Goal: Task Accomplishment & Management: Manage account settings

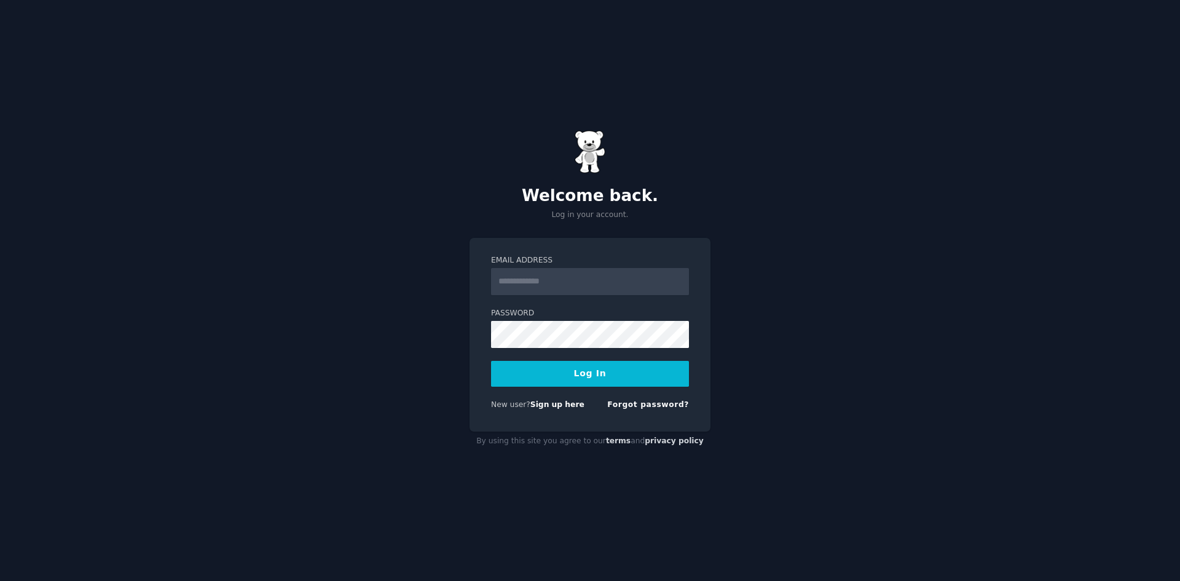
click at [156, 131] on div "Welcome back. Log in your account. Email Address Password Log In New user? Sign…" at bounding box center [590, 290] width 1180 height 581
click at [574, 280] on input "Email Address" at bounding box center [590, 281] width 198 height 27
type input "**********"
click at [615, 376] on button "Log In" at bounding box center [590, 374] width 198 height 26
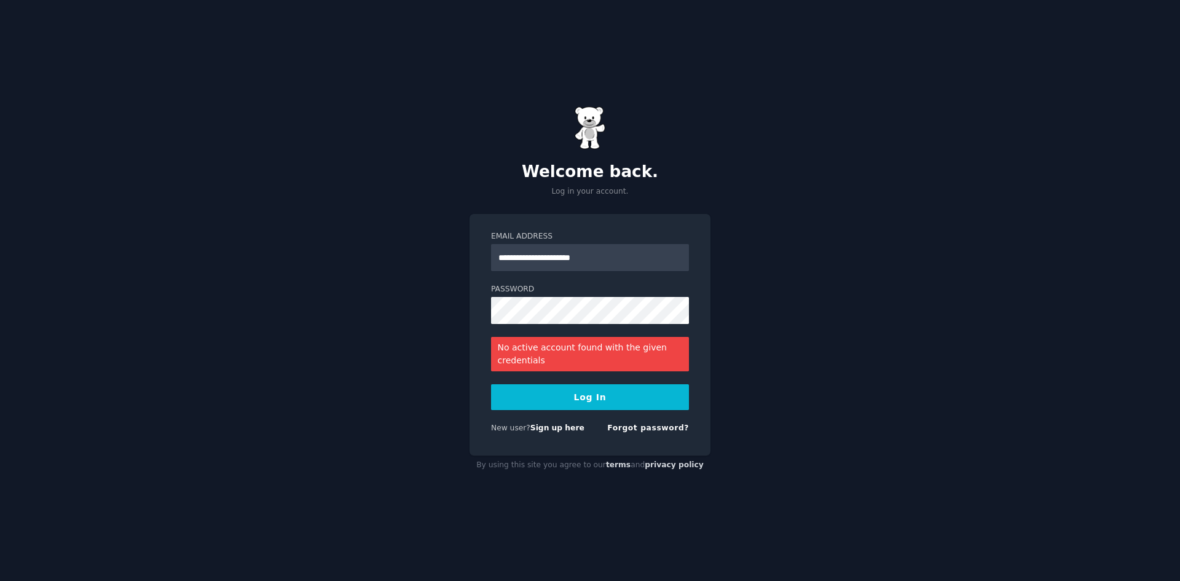
click at [574, 400] on button "Log In" at bounding box center [590, 397] width 198 height 26
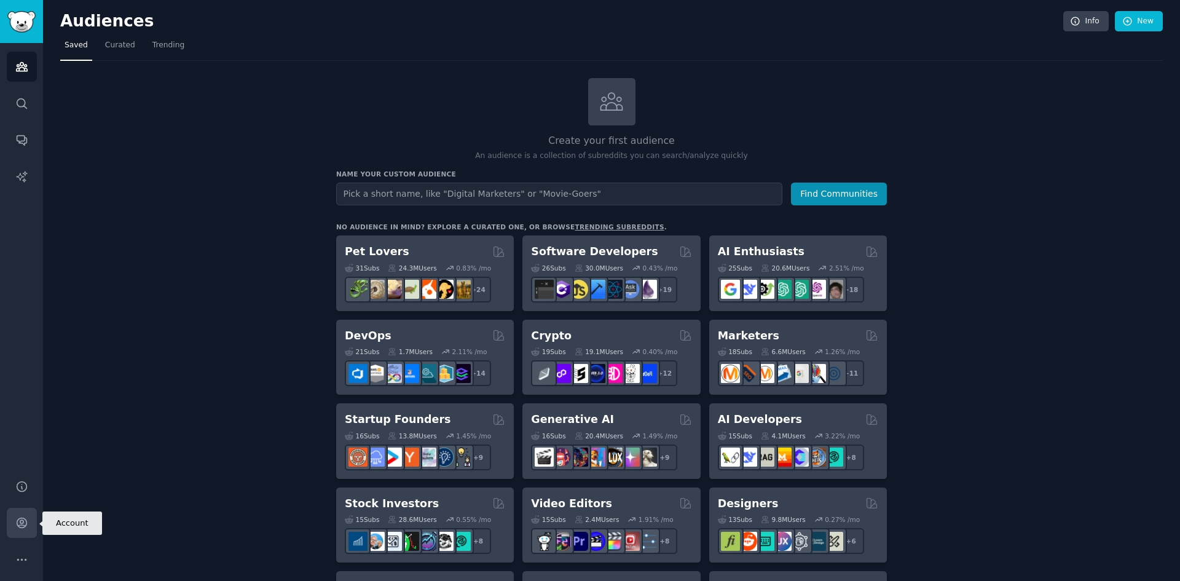
click at [26, 517] on icon "Sidebar" at bounding box center [21, 522] width 13 height 13
